Goal: Check status

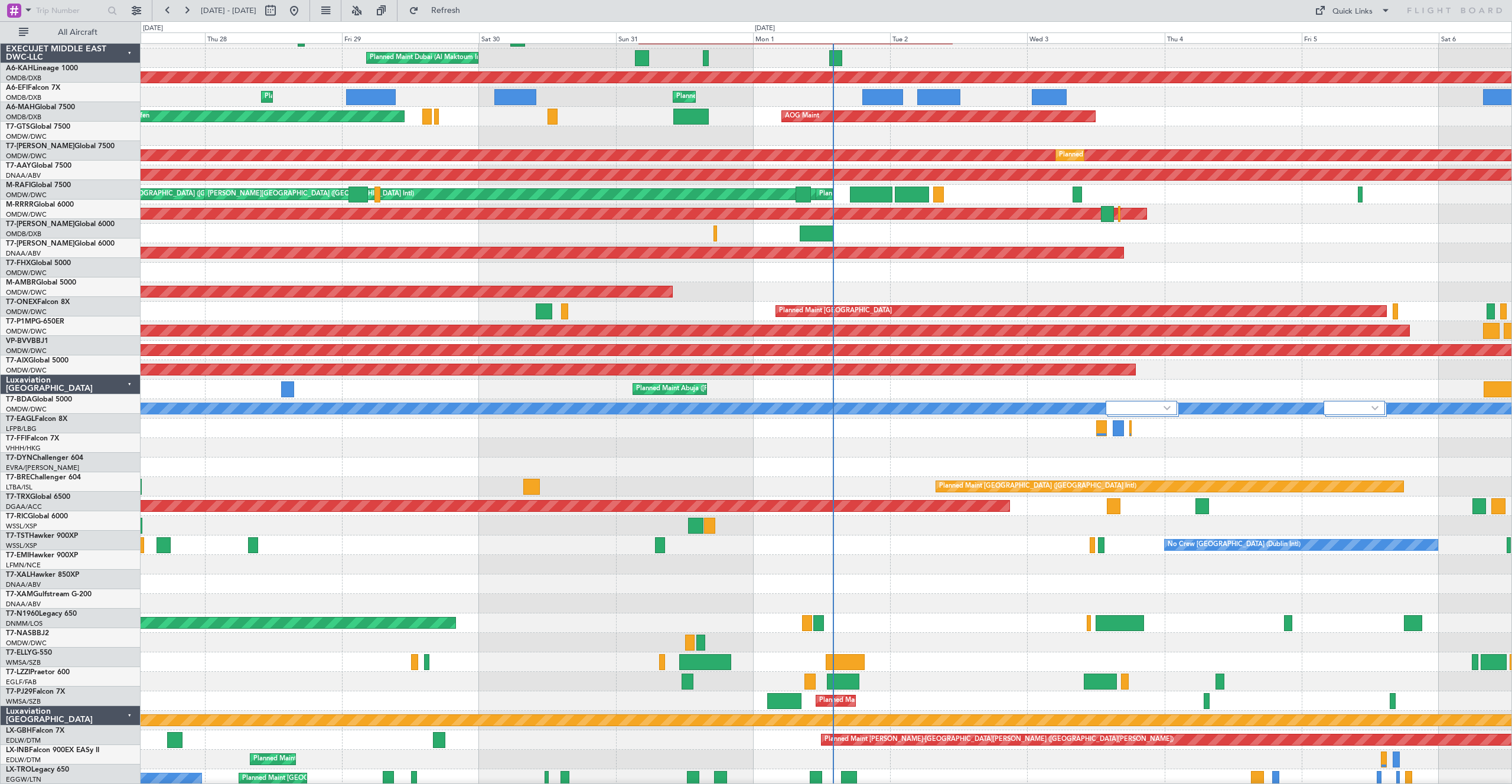
scroll to position [249, 0]
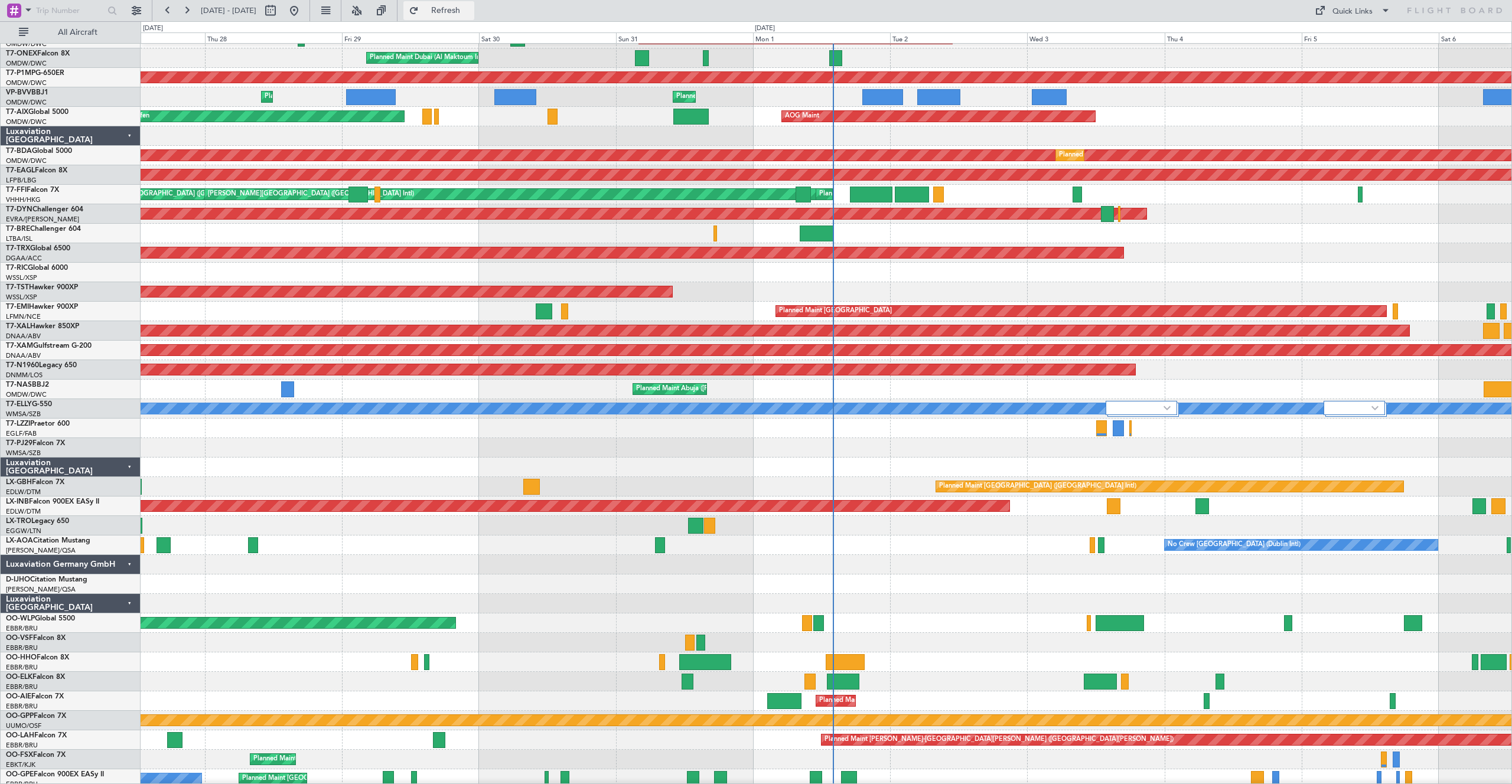
click at [455, 7] on button "Refresh" at bounding box center [439, 10] width 71 height 19
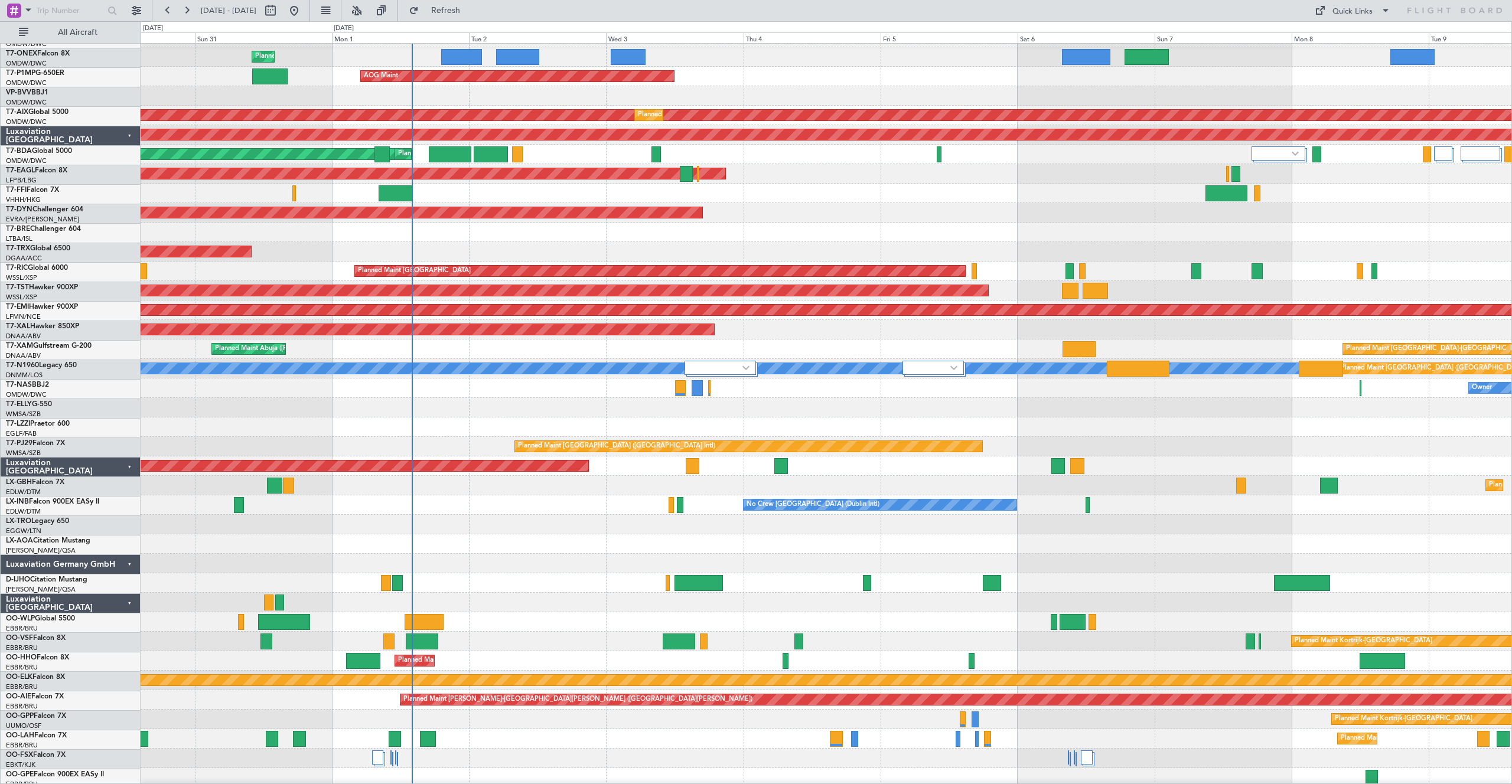
scroll to position [290, 0]
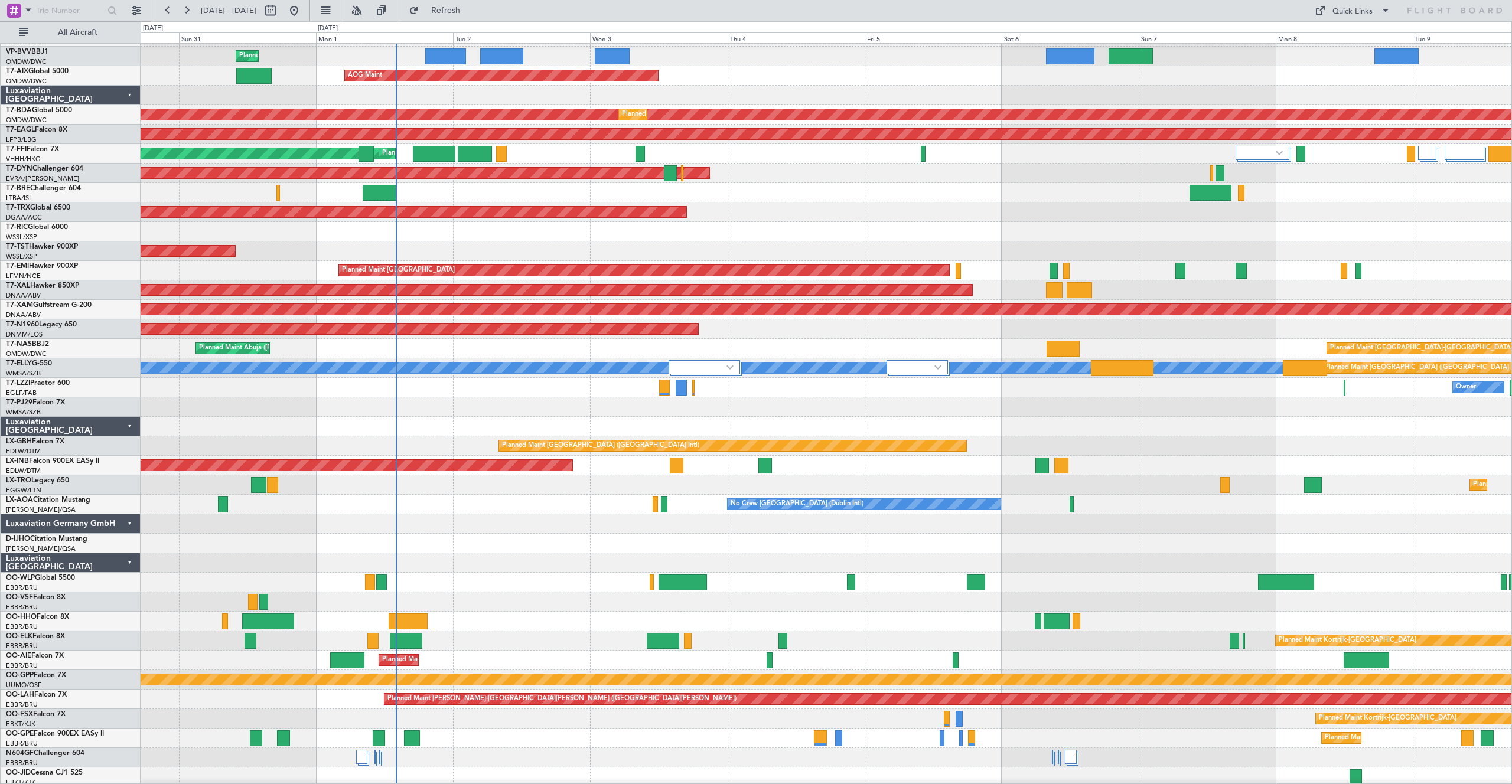
click at [829, 405] on div at bounding box center [826, 407] width 1370 height 19
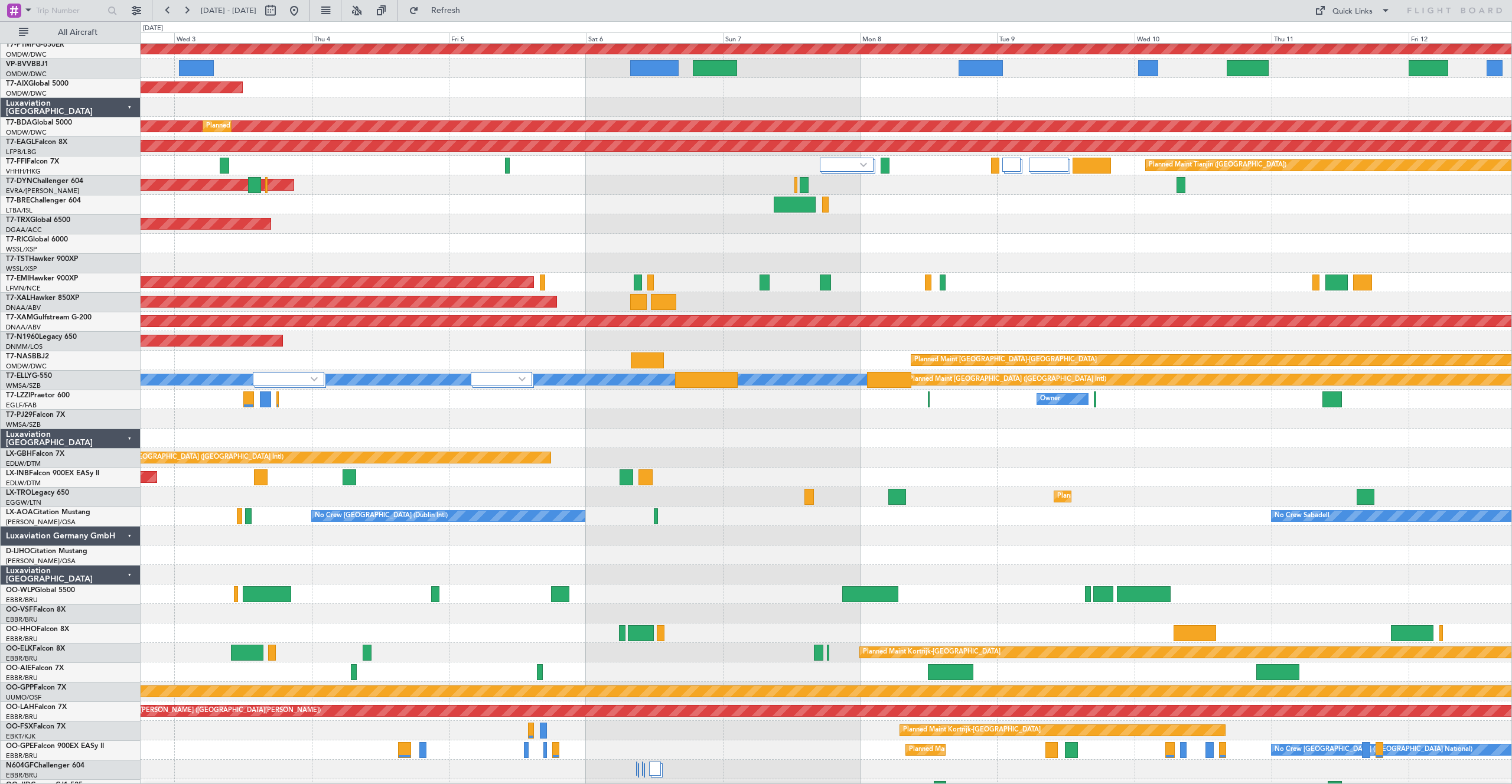
click at [785, 310] on div "Planned Maint [PERSON_NAME]" at bounding box center [826, 302] width 1370 height 19
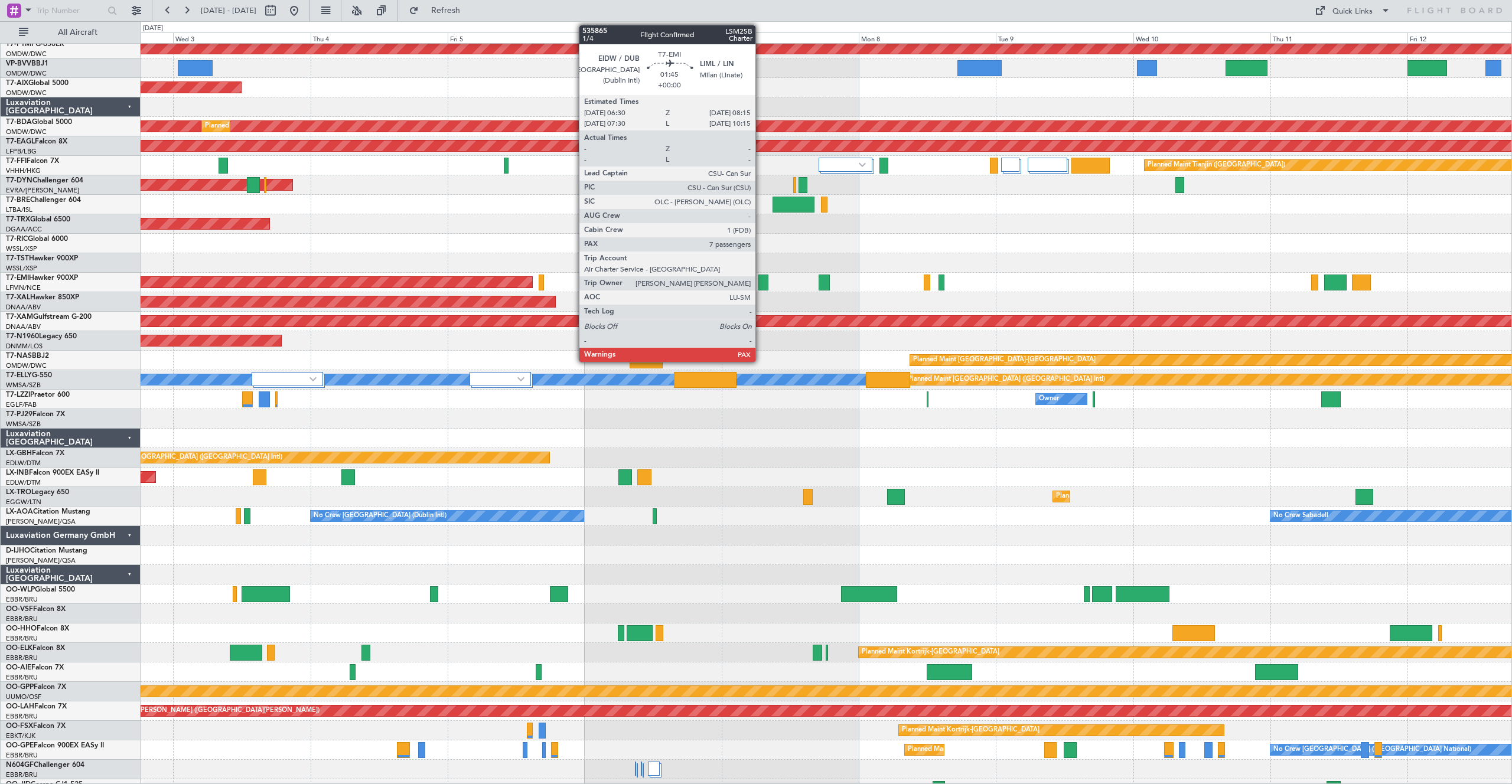
click at [760, 281] on div at bounding box center [763, 282] width 10 height 16
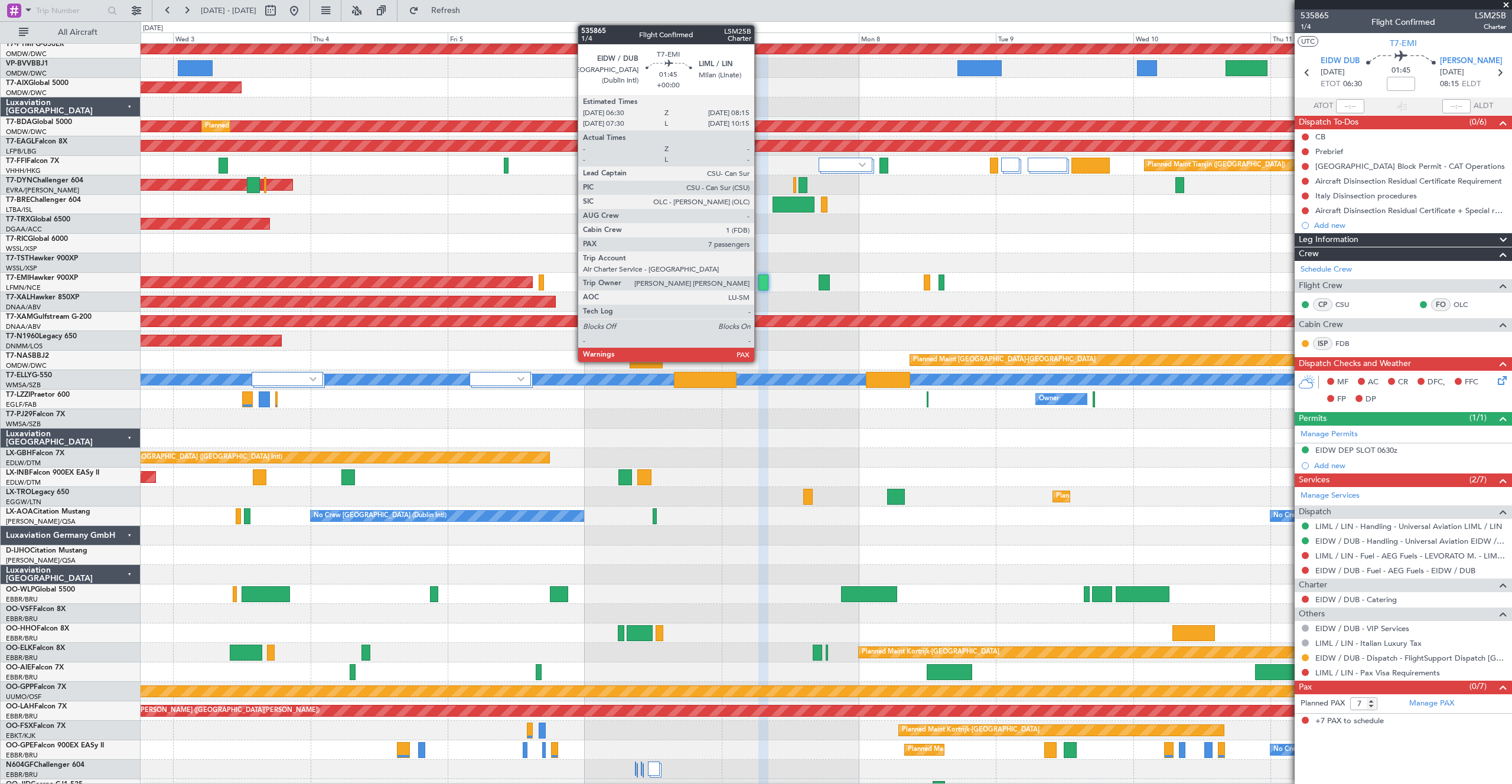
click at [760, 284] on div at bounding box center [763, 282] width 10 height 16
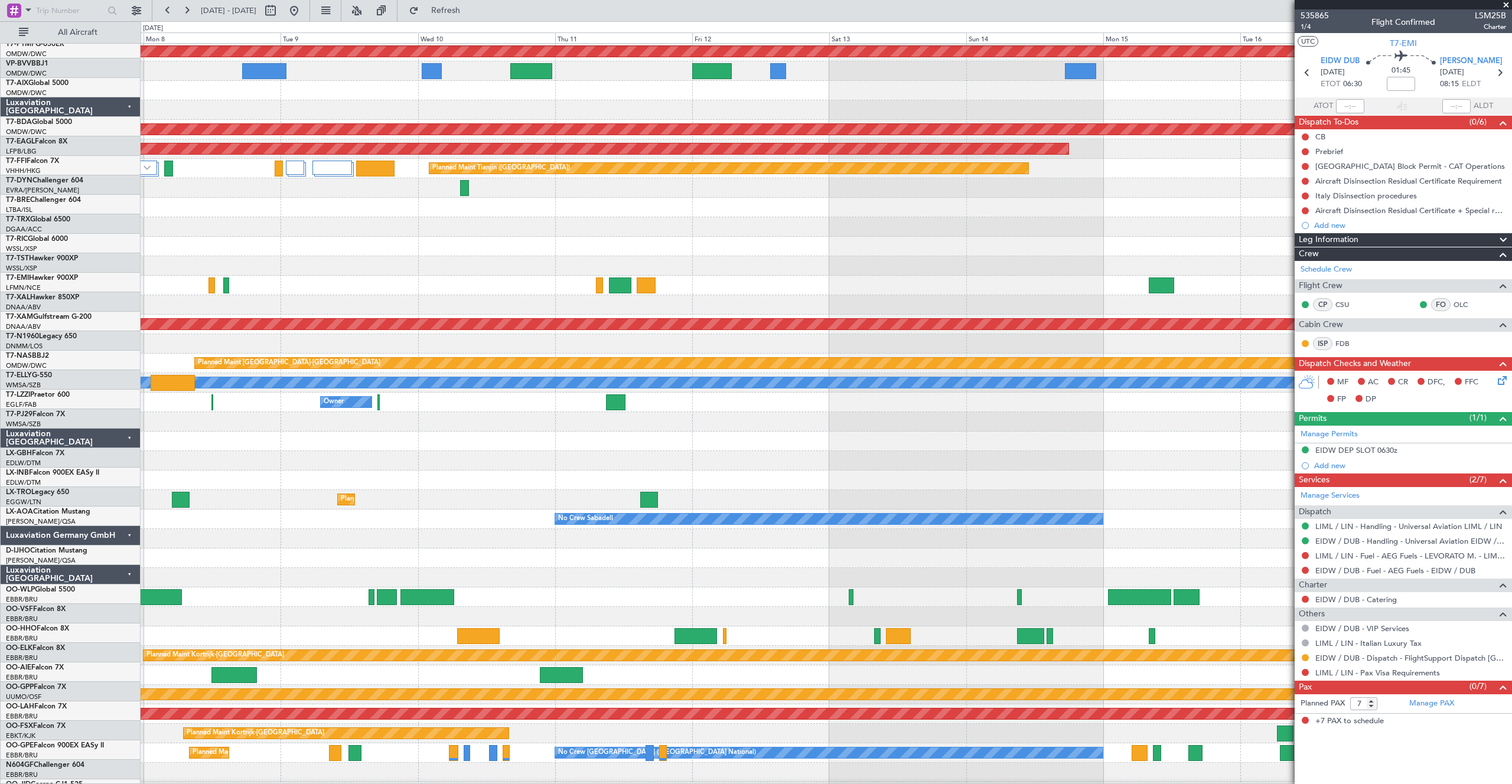
click at [115, 450] on div "Planned Maint Nurnberg Planned Maint Savannah ([GEOGRAPHIC_DATA]/[GEOGRAPHIC_DA…" at bounding box center [756, 403] width 1512 height 762
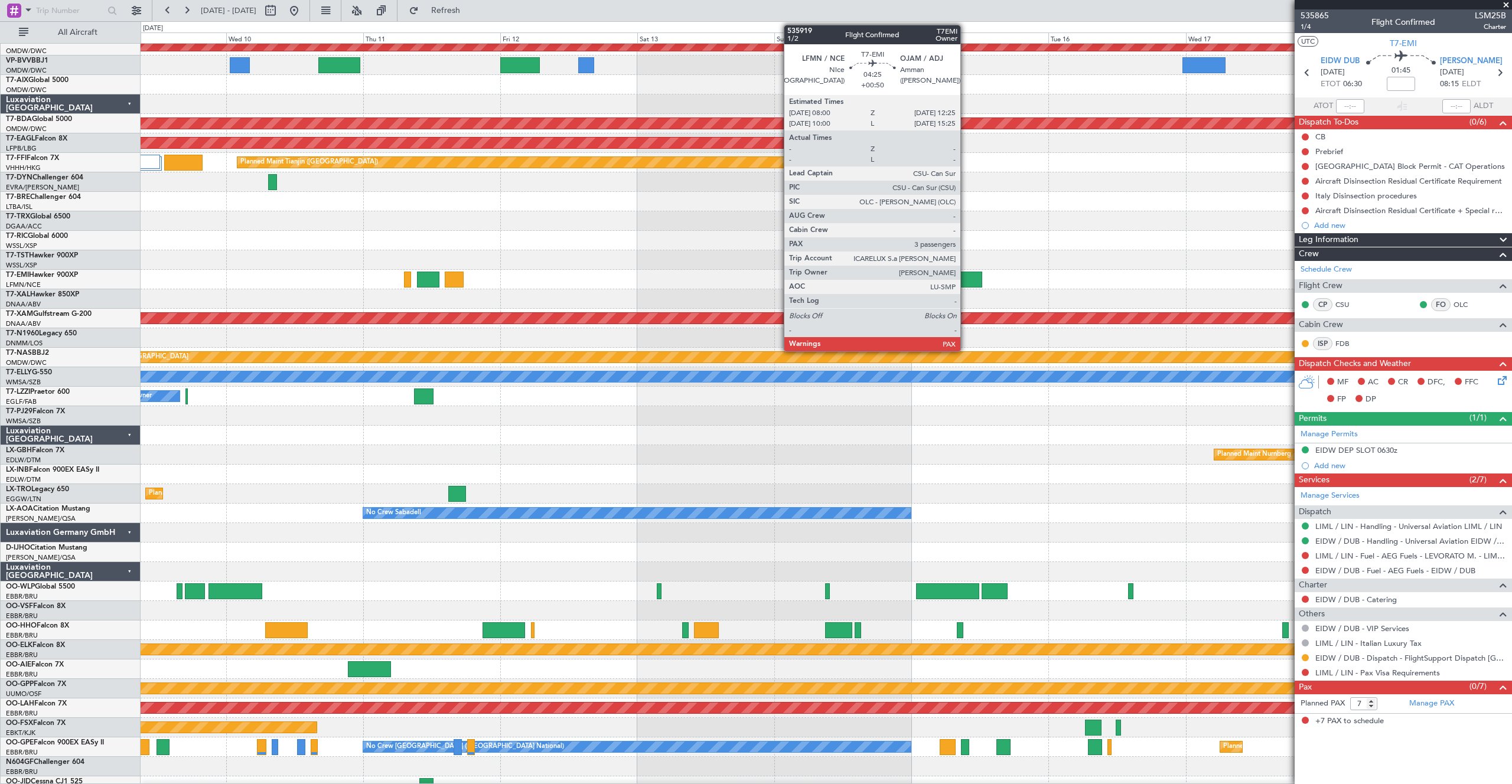
click at [965, 284] on div at bounding box center [969, 279] width 25 height 16
